Goal: Information Seeking & Learning: Learn about a topic

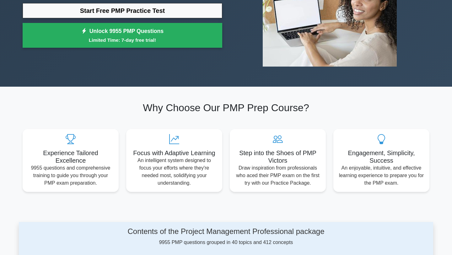
scroll to position [75, 0]
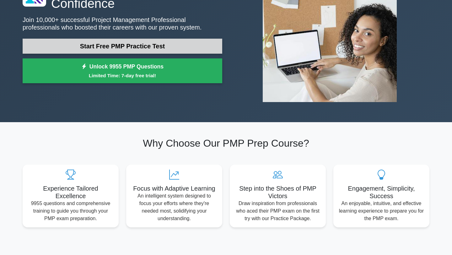
click at [108, 44] on link "Start Free PMP Practice Test" at bounding box center [123, 46] width 200 height 15
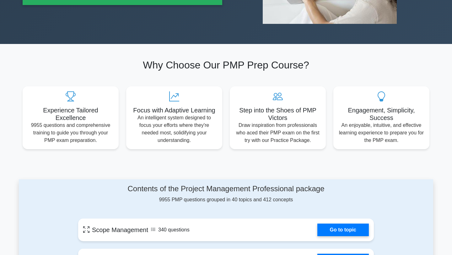
scroll to position [154, 0]
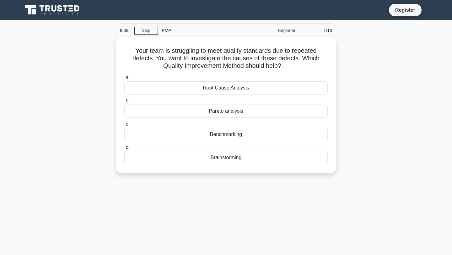
click at [217, 208] on div "9:49 Stop PMP Beginner 1/10 Your team is struggling to meet quality standards d…" at bounding box center [226, 180] width 414 height 314
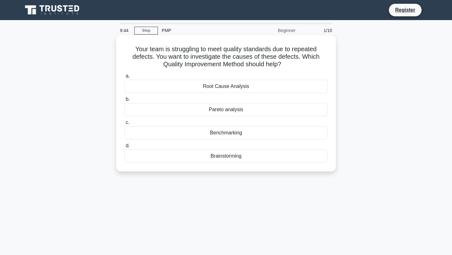
click at [233, 89] on div "Root Cause Analysis" at bounding box center [225, 86] width 203 height 13
click at [124, 78] on input "a. Root Cause Analysis" at bounding box center [124, 76] width 0 height 4
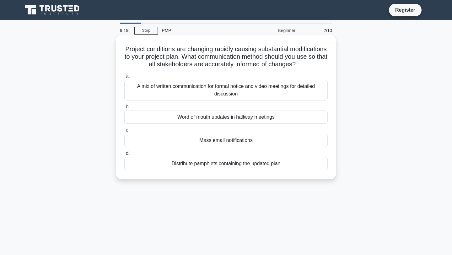
click at [209, 89] on div "A mix of written communication for formal notice and video meetings for detaile…" at bounding box center [225, 90] width 203 height 21
click at [124, 78] on input "a. A mix of written communication for formal notice and video meetings for deta…" at bounding box center [124, 76] width 0 height 4
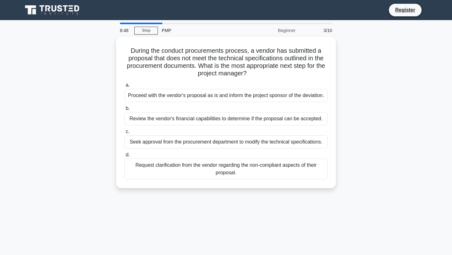
click at [270, 234] on div "8:48 Stop PMP Beginner 3/10 During the conduct procurements process, a vendor h…" at bounding box center [226, 180] width 414 height 314
click at [228, 211] on div "8:45 Stop PMP Beginner 3/10 During the conduct procurements process, a vendor h…" at bounding box center [226, 180] width 414 height 314
click at [237, 200] on div "8:42 Stop PMP Beginner 3/10 During the conduct procurements process, a vendor h…" at bounding box center [226, 180] width 414 height 314
click at [247, 203] on div "8:41 Stop PMP Beginner 3/10 During the conduct procurements process, a vendor h…" at bounding box center [226, 180] width 414 height 314
click at [246, 204] on div "8:41 Stop PMP Beginner 3/10 During the conduct procurements process, a vendor h…" at bounding box center [226, 180] width 414 height 314
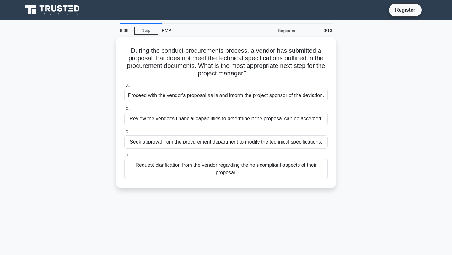
click at [246, 204] on div "8:38 Stop PMP Beginner 3/10 During the conduct procurements process, a vendor h…" at bounding box center [226, 180] width 414 height 314
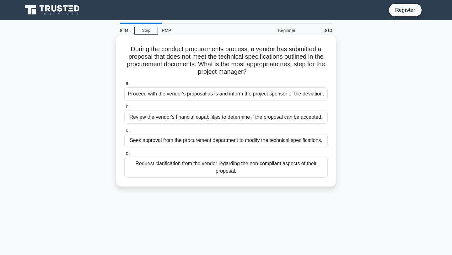
click at [189, 174] on div "Request clarification from the vendor regarding the non-compliant aspects of th…" at bounding box center [225, 167] width 203 height 21
click at [124, 155] on input "d. Request clarification from the vendor regarding the non-compliant aspects of…" at bounding box center [124, 153] width 0 height 4
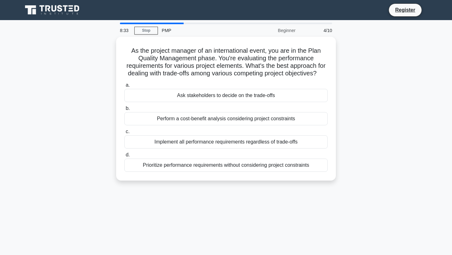
click at [224, 215] on div "8:33 Stop PMP Beginner 4/10 As the project manager of an international event, y…" at bounding box center [226, 180] width 414 height 314
click at [252, 218] on div "7:53 Stop PMP Beginner 4/10 As the project manager of an international event, y…" at bounding box center [226, 180] width 414 height 314
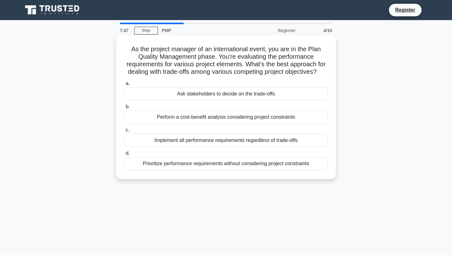
click at [210, 103] on label "b. Perform a cost-benefit analysis considering project constraints" at bounding box center [225, 113] width 203 height 21
click at [124, 105] on input "b. Perform a cost-benefit analysis considering project constraints" at bounding box center [124, 107] width 0 height 4
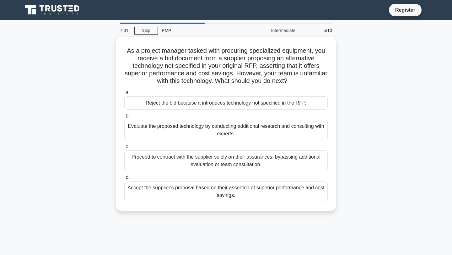
click at [54, 172] on div "As a project manager tasked with procuring specialized equipment, you receive a…" at bounding box center [226, 127] width 414 height 181
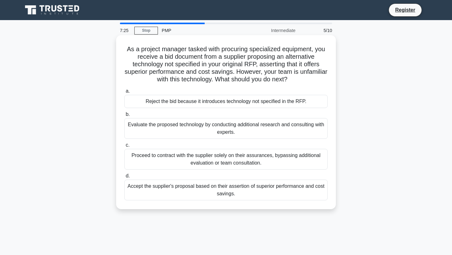
click at [142, 131] on div "Evaluate the proposed technology by conducting additional research and consulti…" at bounding box center [225, 128] width 203 height 21
click at [124, 116] on input "b. Evaluate the proposed technology by conducting additional research and consu…" at bounding box center [124, 114] width 0 height 4
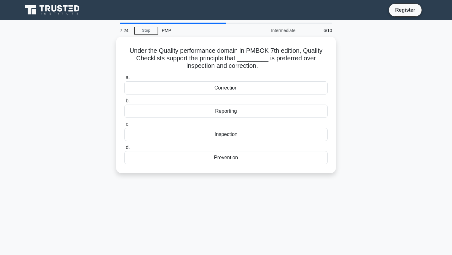
click at [34, 132] on div "Under the Quality performance domain in PMBOK 7th edition, Quality Checklists s…" at bounding box center [226, 109] width 414 height 144
click at [46, 133] on div "Under the Quality performance domain in PMBOK 7th edition, Quality Checklists s…" at bounding box center [226, 109] width 414 height 144
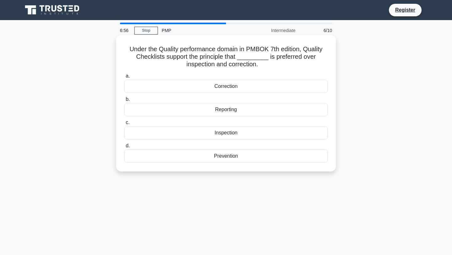
click at [174, 159] on div "Prevention" at bounding box center [225, 155] width 203 height 13
click at [124, 148] on input "d. Prevention" at bounding box center [124, 146] width 0 height 4
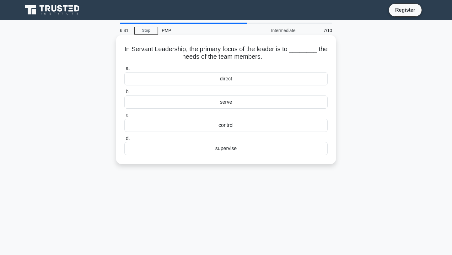
click at [211, 104] on div "serve" at bounding box center [225, 101] width 203 height 13
click at [124, 94] on input "b. serve" at bounding box center [124, 92] width 0 height 4
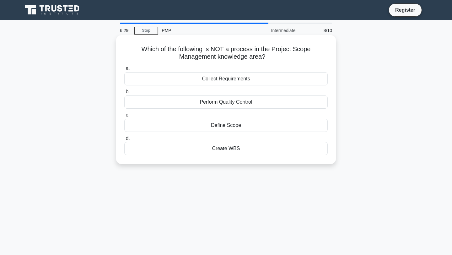
click at [247, 103] on div "Perform Quality Control" at bounding box center [225, 101] width 203 height 13
click at [124, 94] on input "b. Perform Quality Control" at bounding box center [124, 92] width 0 height 4
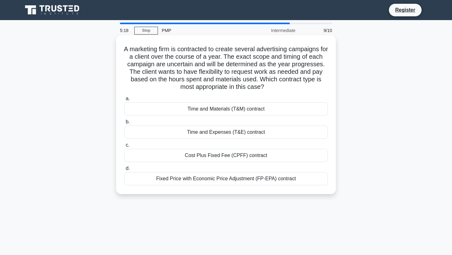
click at [225, 109] on div "Time and Materials (T&M) contract" at bounding box center [225, 108] width 203 height 13
click at [124, 101] on input "a. Time and Materials (T&M) contract" at bounding box center [124, 99] width 0 height 4
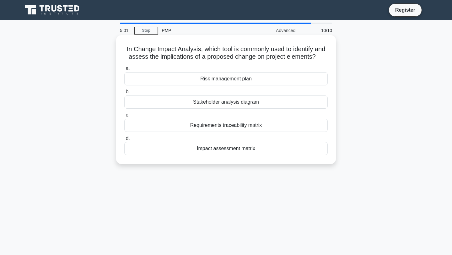
click at [211, 153] on div "Impact assessment matrix" at bounding box center [225, 148] width 203 height 13
click at [124, 140] on input "d. Impact assessment matrix" at bounding box center [124, 138] width 0 height 4
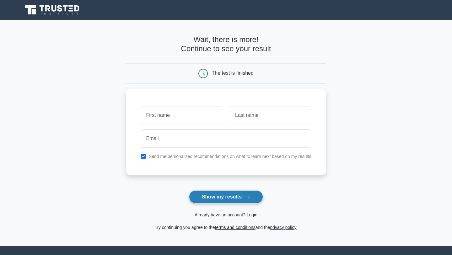
click at [213, 197] on button "Show my results" at bounding box center [226, 196] width 74 height 13
click at [145, 215] on span "Already have an account? Login" at bounding box center [226, 215] width 196 height 8
click at [139, 211] on div "Already have an account? Login" at bounding box center [226, 210] width 201 height 15
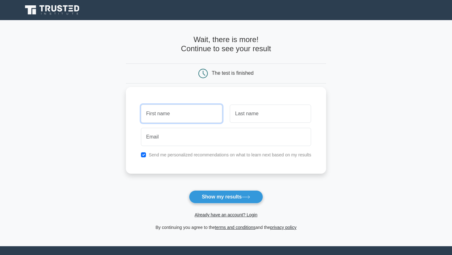
click at [151, 116] on input "text" at bounding box center [181, 114] width 81 height 18
type input "Mon"
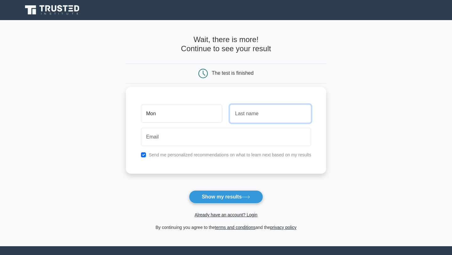
click at [256, 110] on input "text" at bounding box center [270, 114] width 81 height 18
type input "Gu"
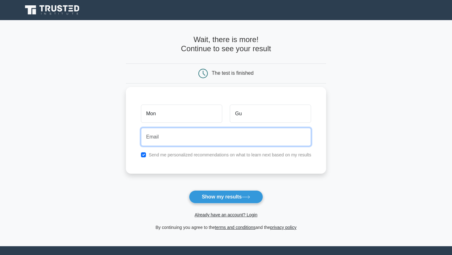
click at [197, 137] on input "email" at bounding box center [226, 137] width 170 height 18
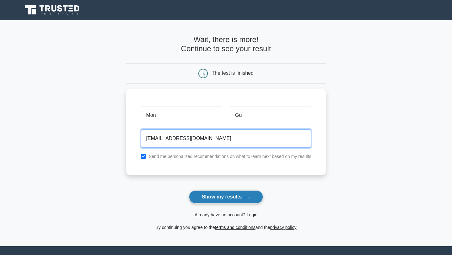
type input "monikagneetu@gmail.com"
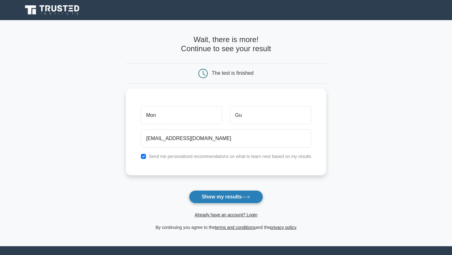
click at [247, 196] on icon at bounding box center [246, 196] width 8 height 3
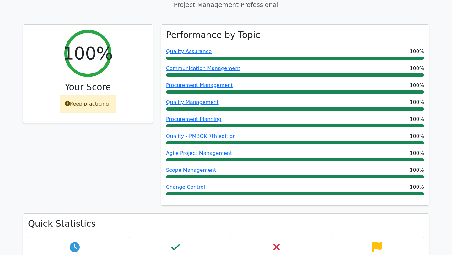
scroll to position [256, 0]
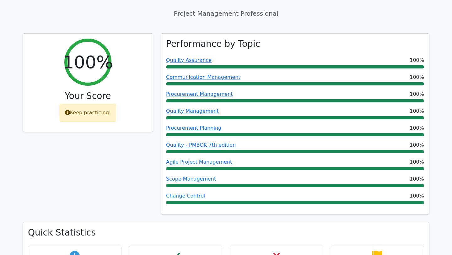
scroll to position [256, 0]
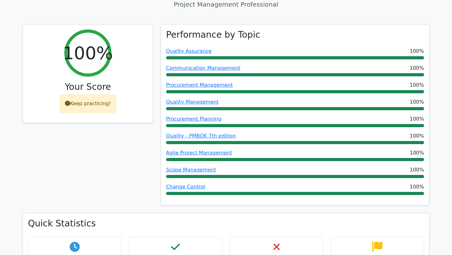
click at [124, 155] on div "100% Your Score Keep practicing!" at bounding box center [88, 118] width 138 height 189
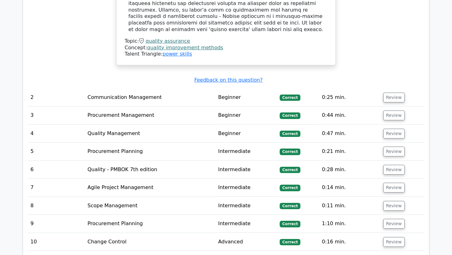
scroll to position [810, 0]
